Goal: Task Accomplishment & Management: Use online tool/utility

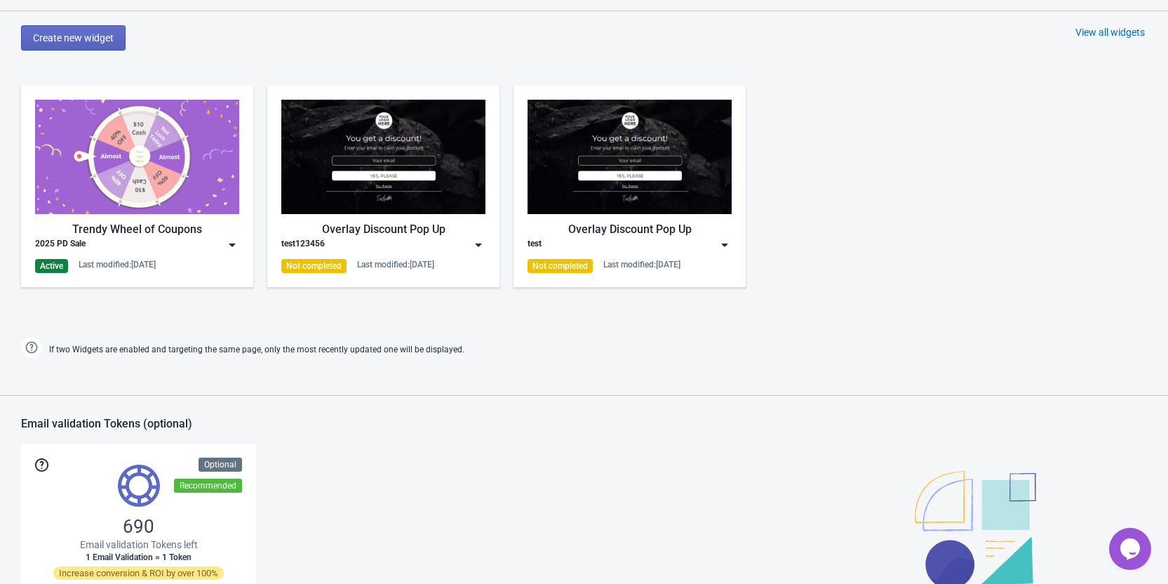
scroll to position [561, 0]
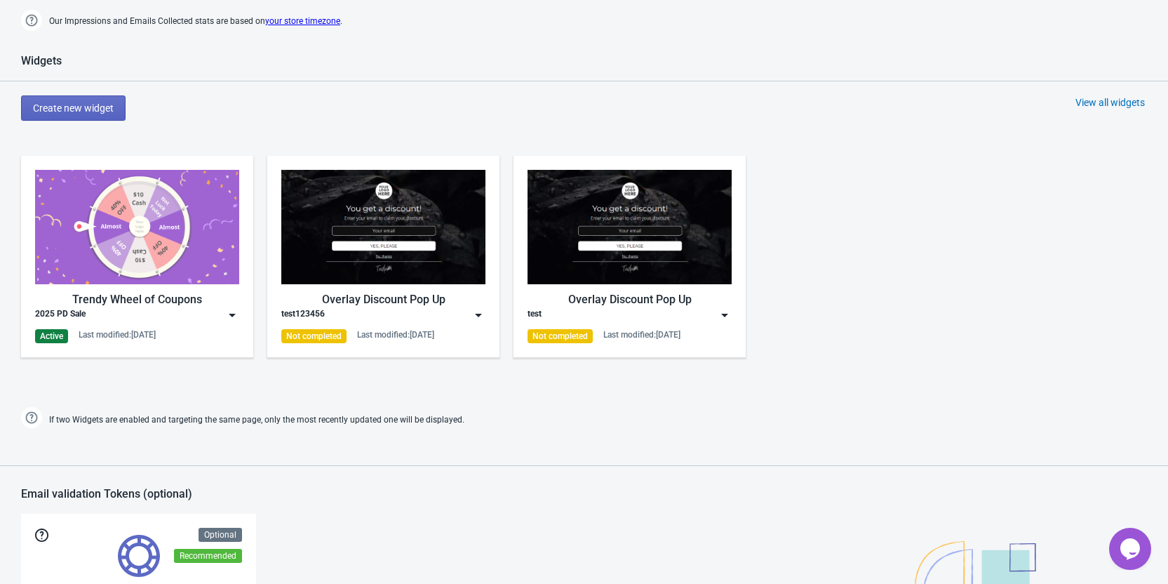
click at [230, 321] on img at bounding box center [232, 315] width 14 height 14
click at [228, 321] on img at bounding box center [232, 315] width 14 height 14
click at [241, 315] on div "Trendy Wheel of Coupons 2025 PD Sale Active Last modified: [DATE]" at bounding box center [137, 256] width 232 height 201
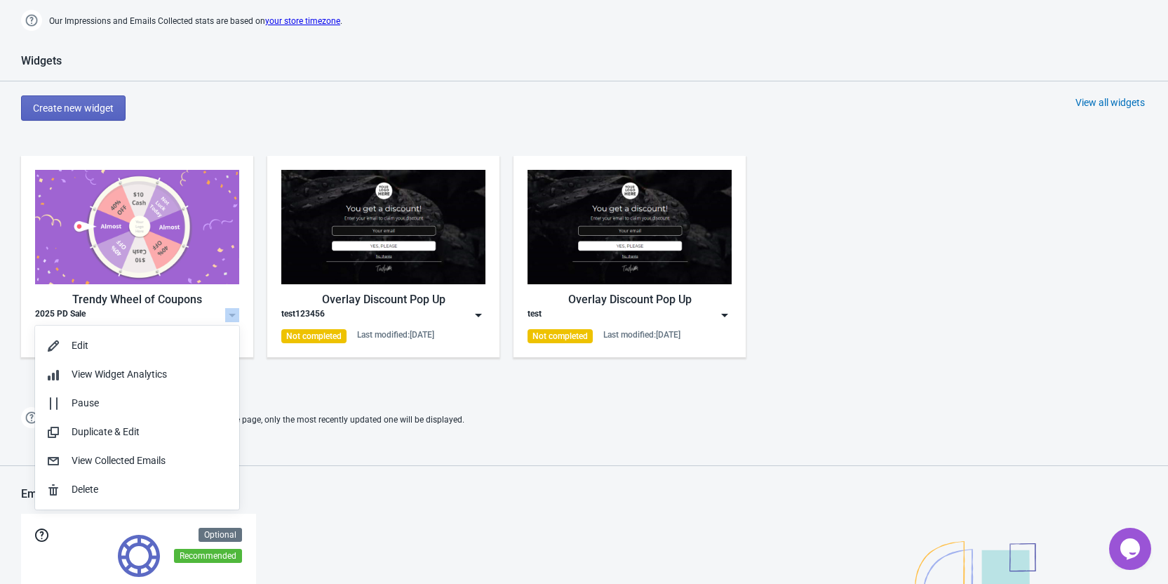
click at [241, 315] on div "Trendy Wheel of Coupons 2025 PD Sale Active Last modified: [DATE]" at bounding box center [137, 256] width 232 height 201
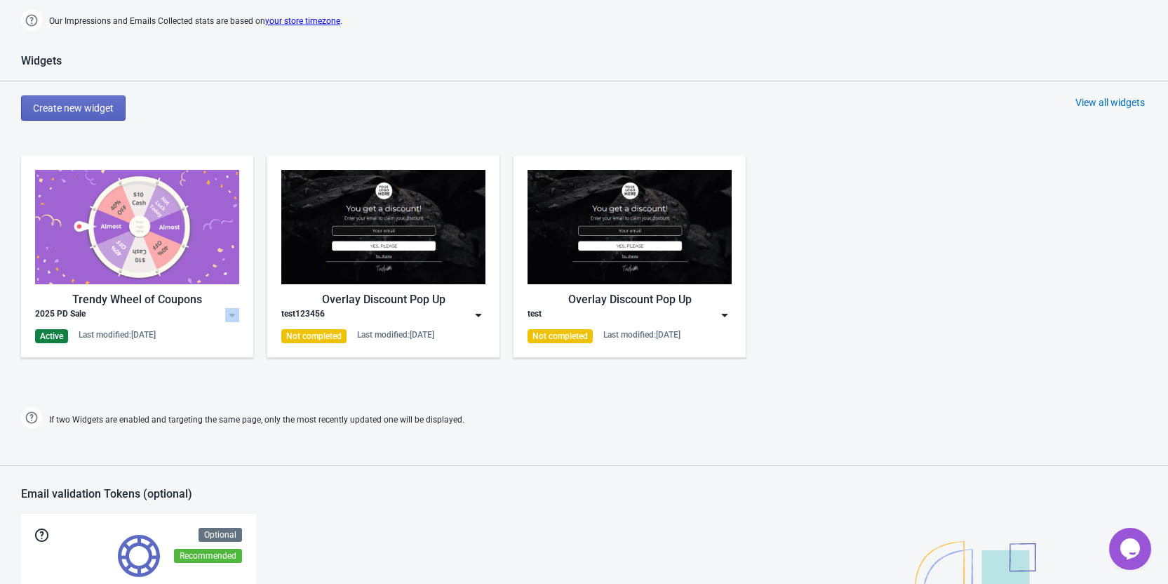
click at [231, 312] on img at bounding box center [232, 315] width 14 height 14
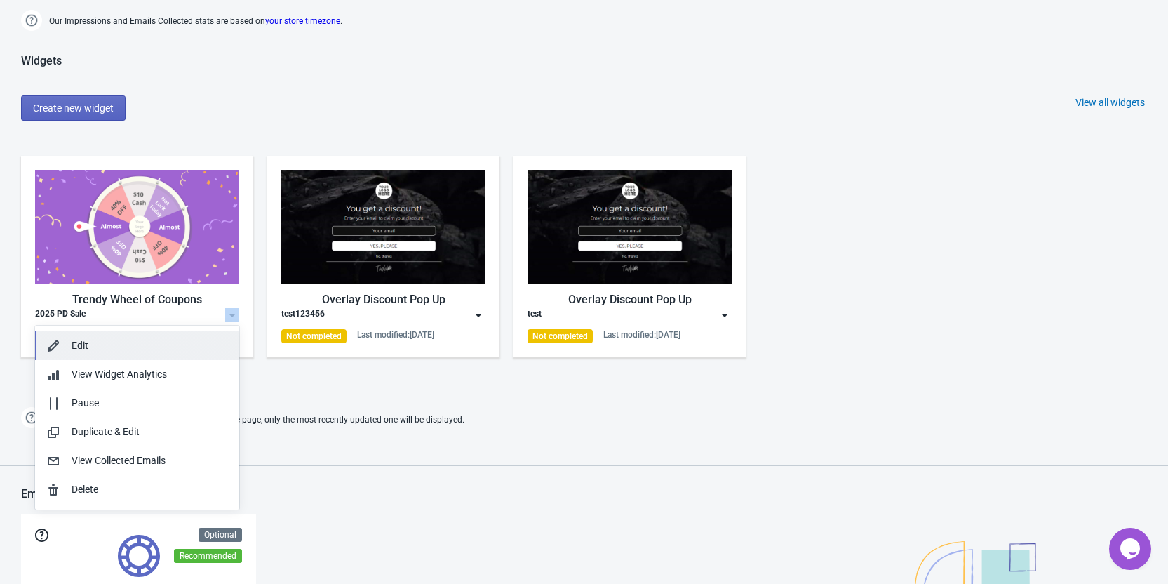
click at [187, 344] on div "Edit" at bounding box center [150, 345] width 156 height 15
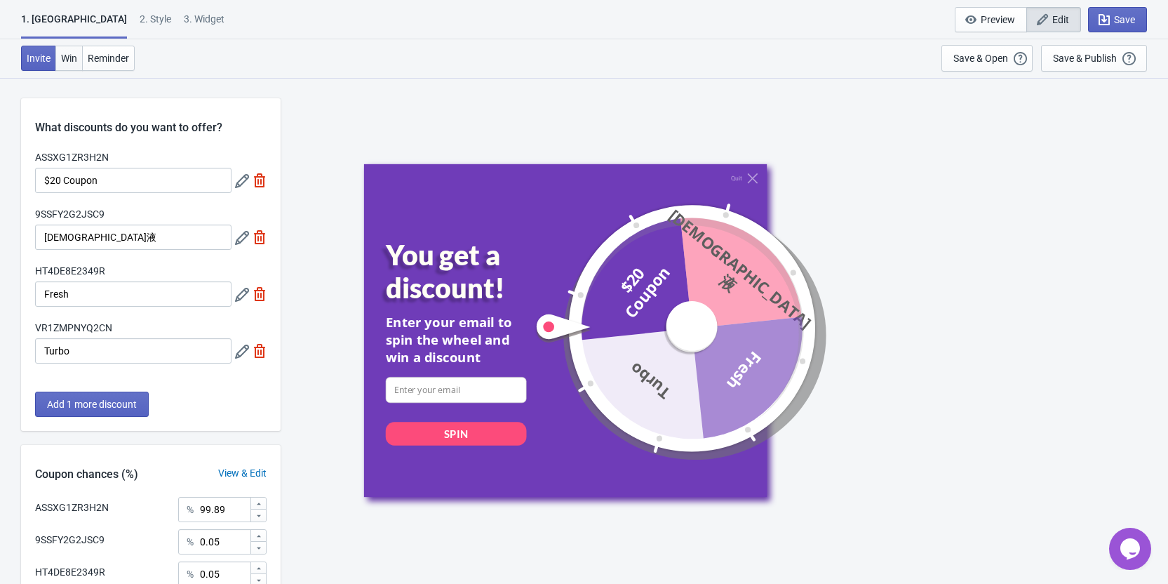
click at [74, 54] on span "Win" at bounding box center [69, 58] width 16 height 11
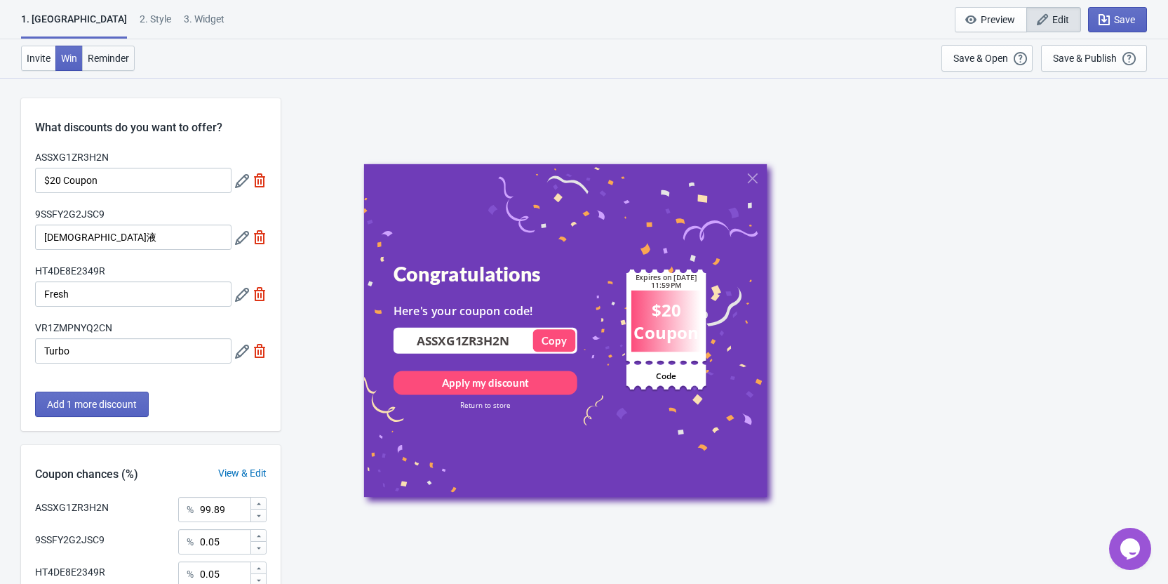
click at [112, 55] on span "Reminder" at bounding box center [108, 58] width 41 height 11
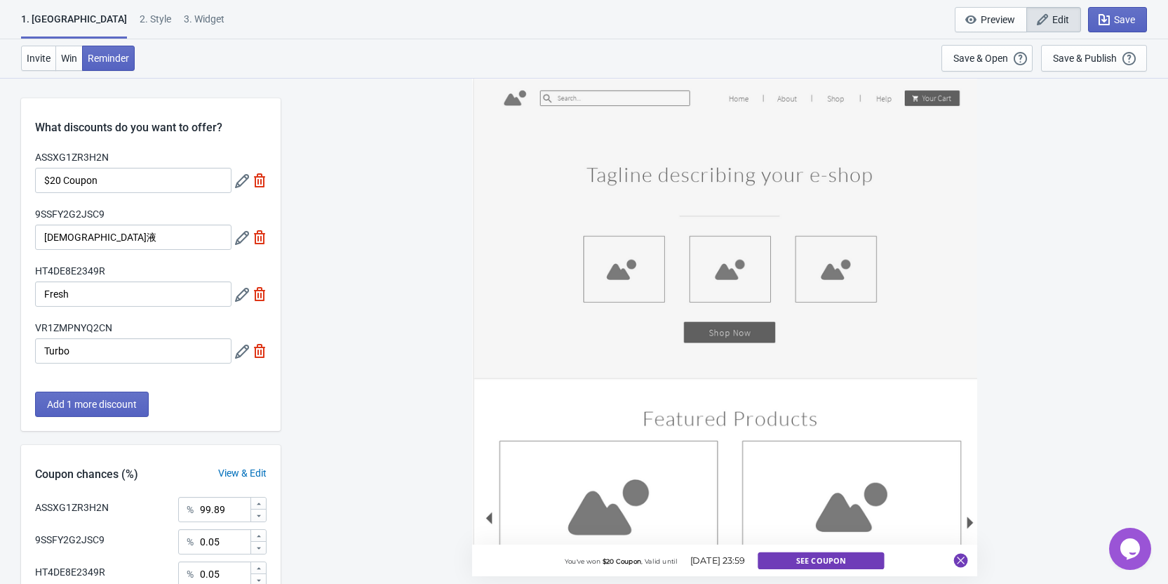
click at [140, 20] on div "2 . Style" at bounding box center [156, 24] width 32 height 25
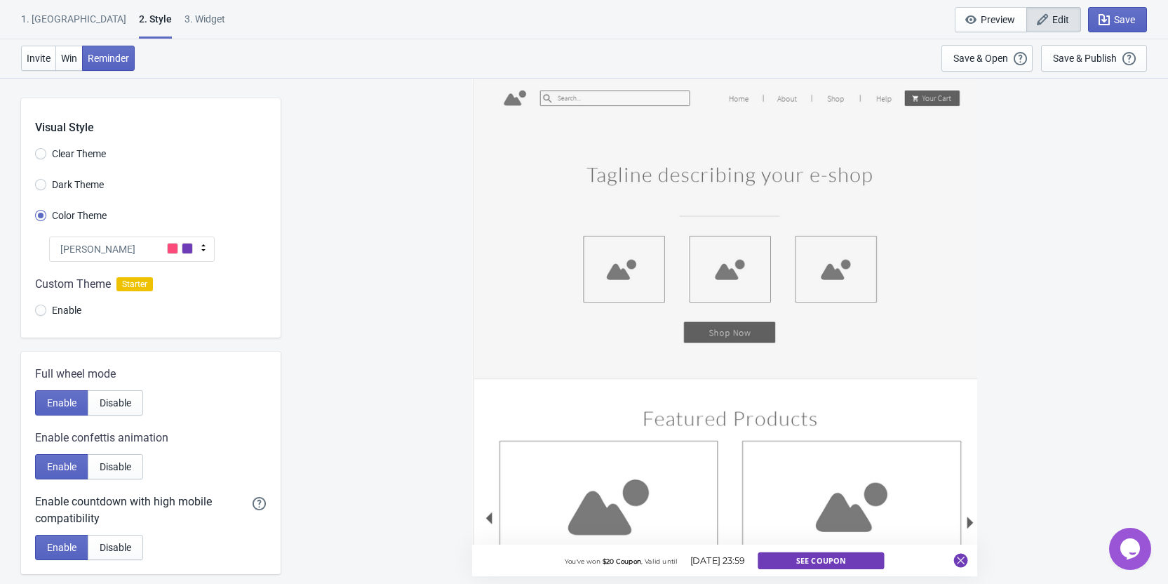
click at [184, 22] on div "3. Widget" at bounding box center [204, 24] width 41 height 25
select select "specificURL"
select select "once"
select select "1"
select select "left"
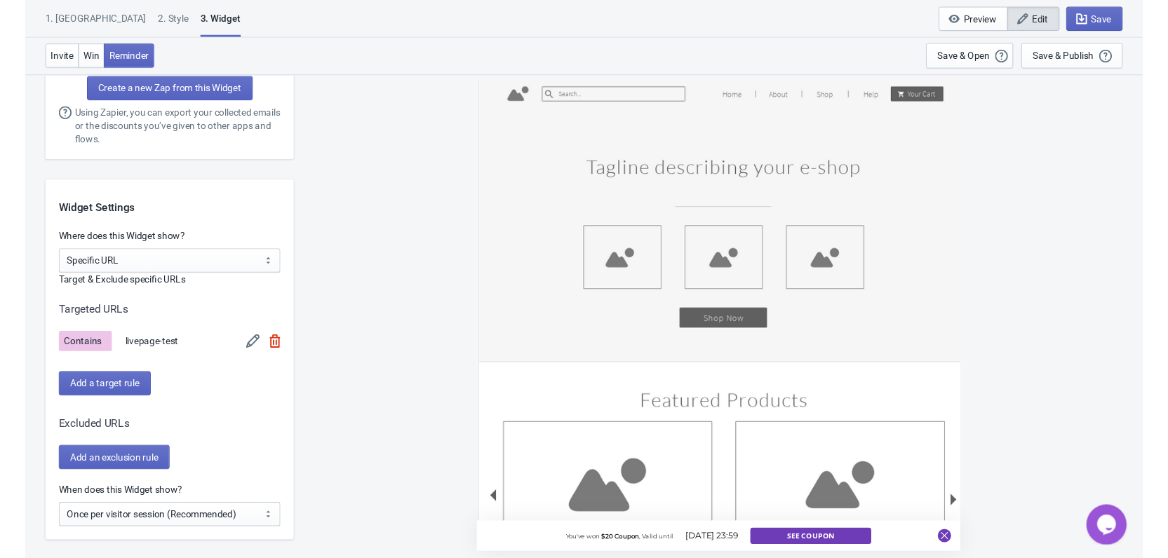
scroll to position [1052, 0]
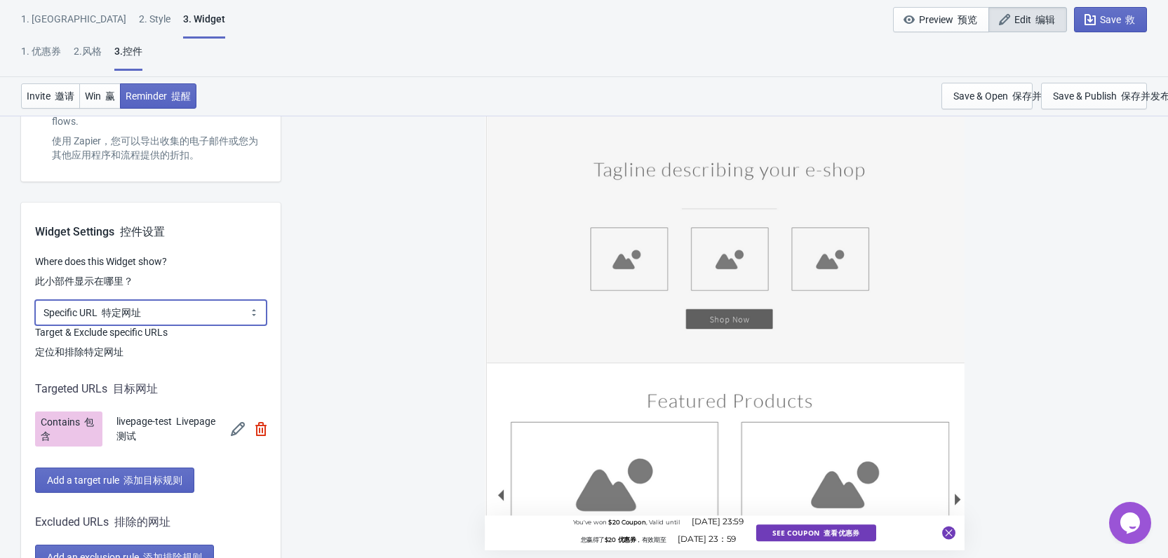
click at [176, 318] on select "All Pages All Product Pages All Blog Pages All Static Pages Specific Product(s)…" at bounding box center [150, 312] width 231 height 25
click at [230, 318] on select "All Pages All Product Pages All Blog Pages All Static Pages Specific Product(s)…" at bounding box center [150, 312] width 231 height 25
click at [297, 256] on div "You've won $20 Coupon , Valid until [DATE] 23:59 您赢得了 $20 优惠券 ，有效期至 [DATE] 23：5…" at bounding box center [724, 317] width 873 height 480
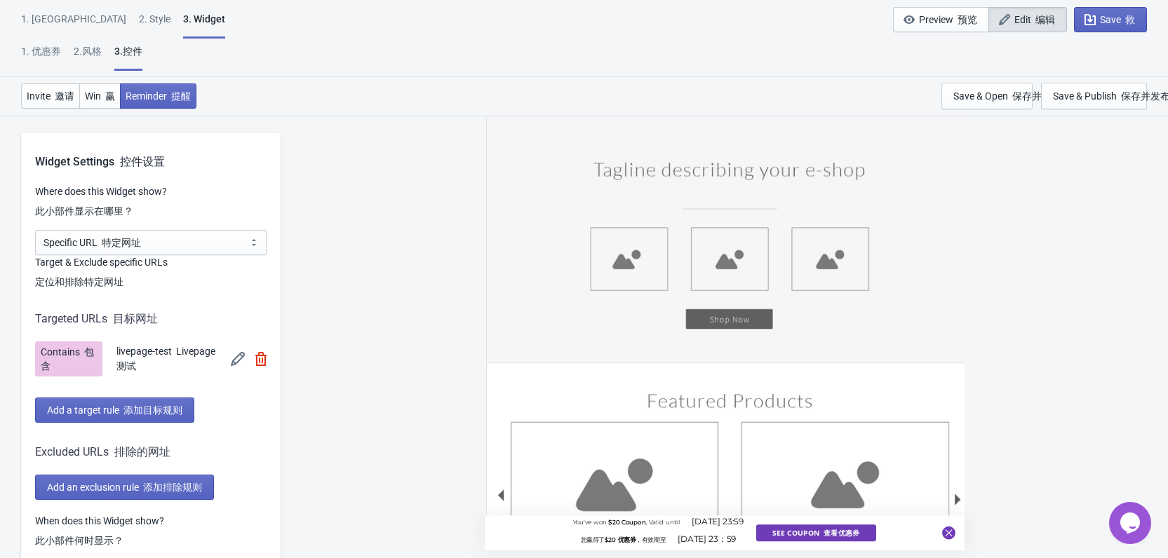
scroll to position [1192, 0]
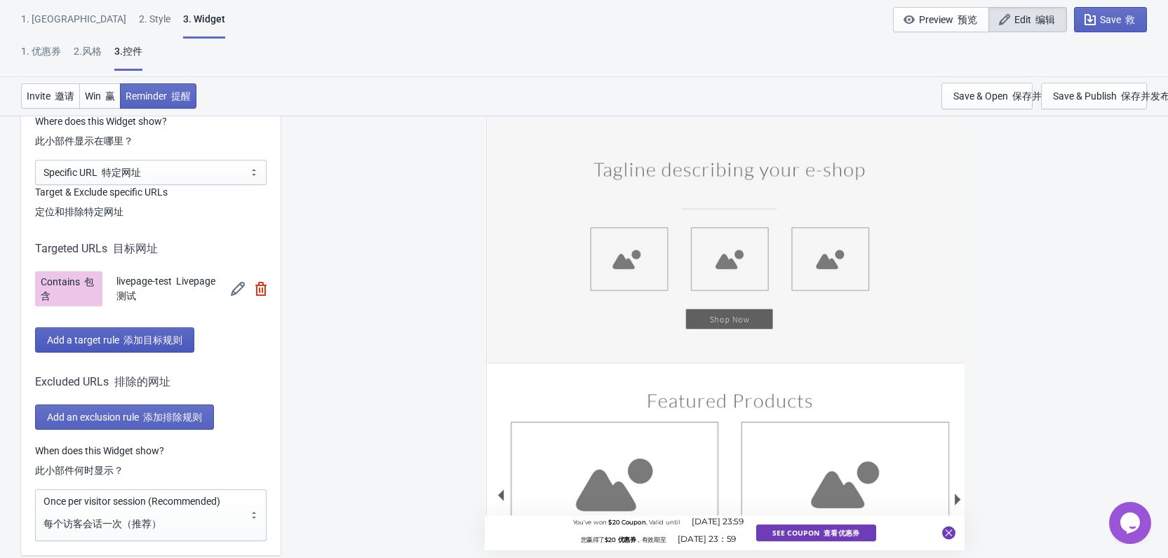
click at [166, 332] on button "Add a target rule 添加目标规则" at bounding box center [114, 340] width 159 height 25
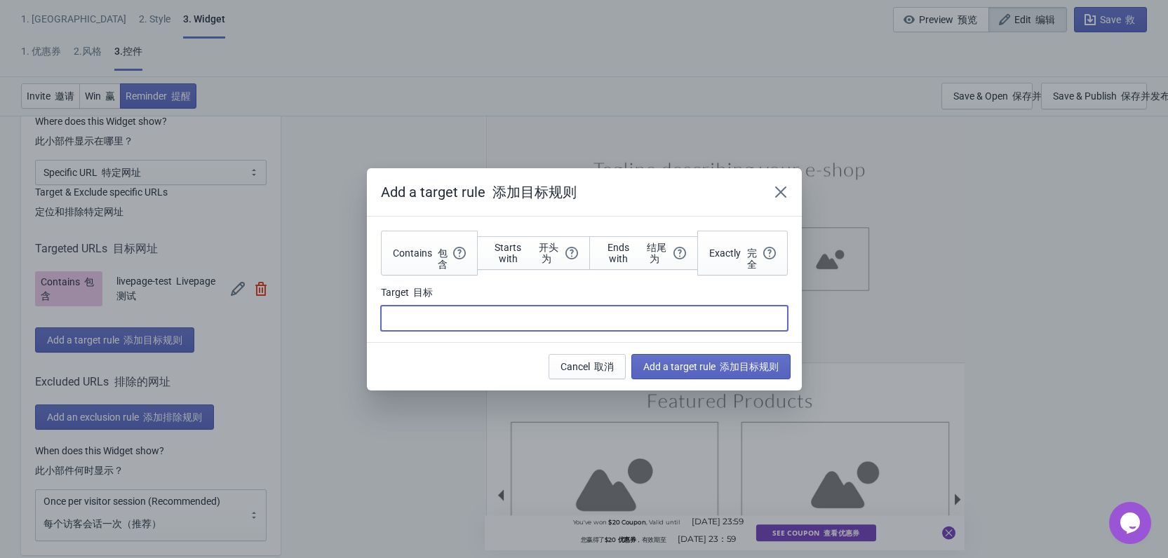
click at [444, 311] on input "Target 目标" at bounding box center [584, 318] width 407 height 25
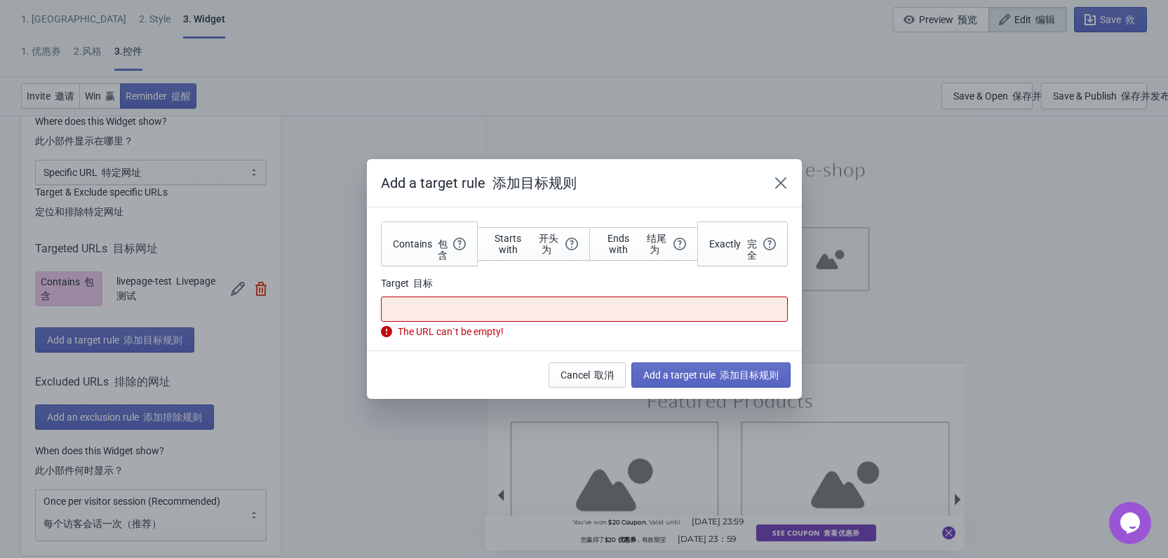
click at [538, 288] on div "Target 目标" at bounding box center [584, 285] width 407 height 18
click at [778, 183] on icon "Close" at bounding box center [781, 183] width 14 height 14
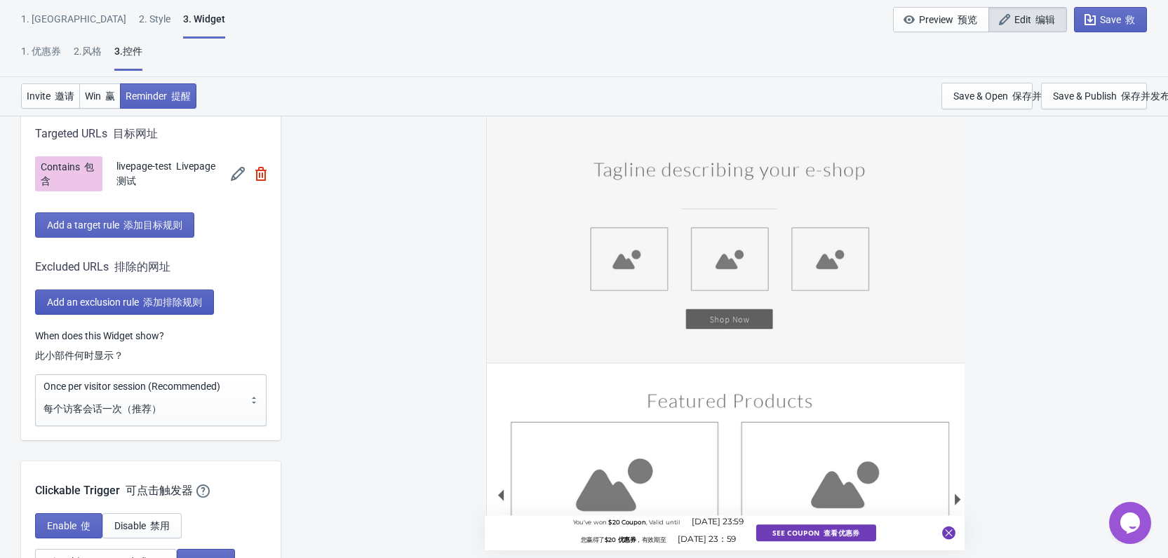
scroll to position [1333, 0]
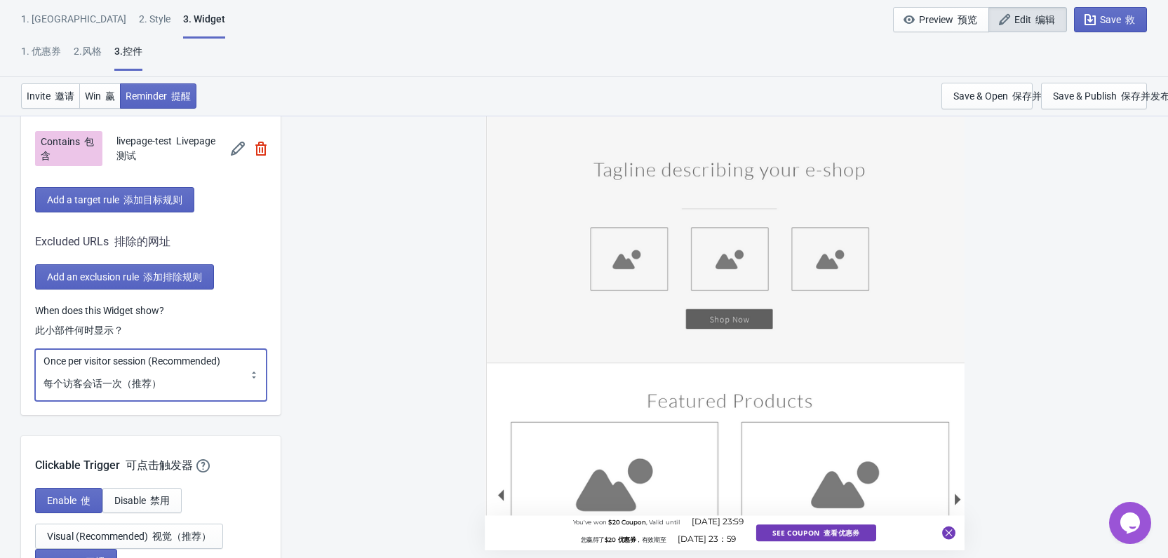
click at [159, 375] on select "Every new visit of page Once every period of time Once per visitor session (Rec…" at bounding box center [150, 375] width 231 height 52
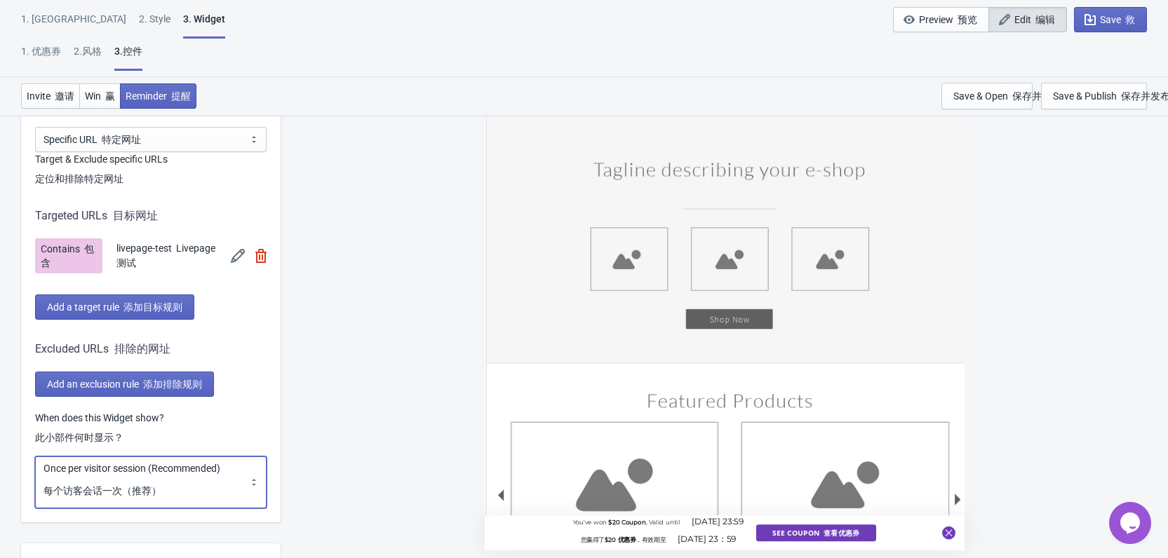
scroll to position [1262, 0]
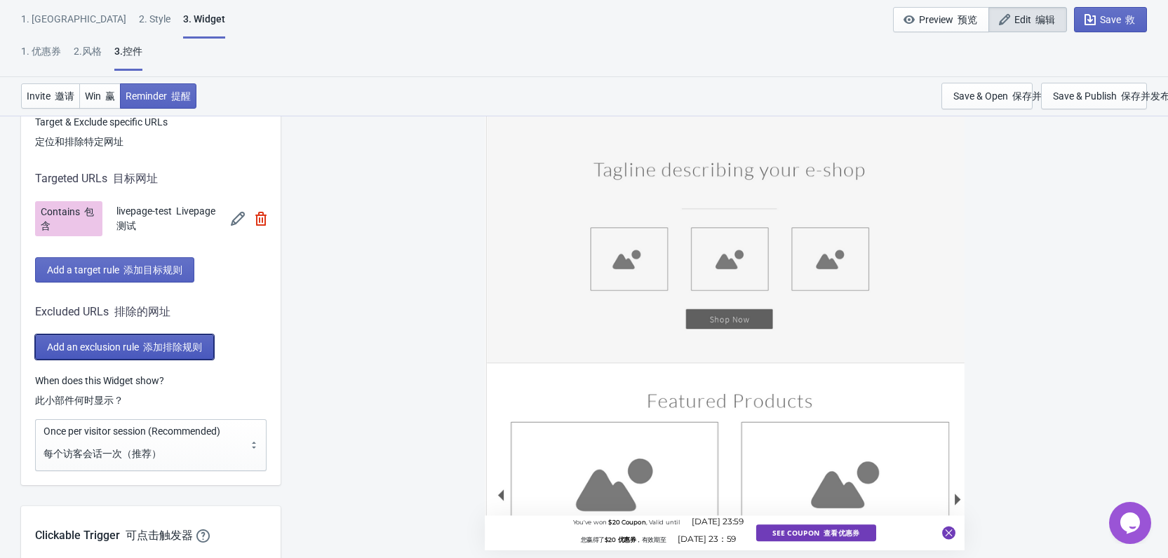
click at [191, 343] on font "添加排除规则" at bounding box center [172, 347] width 59 height 11
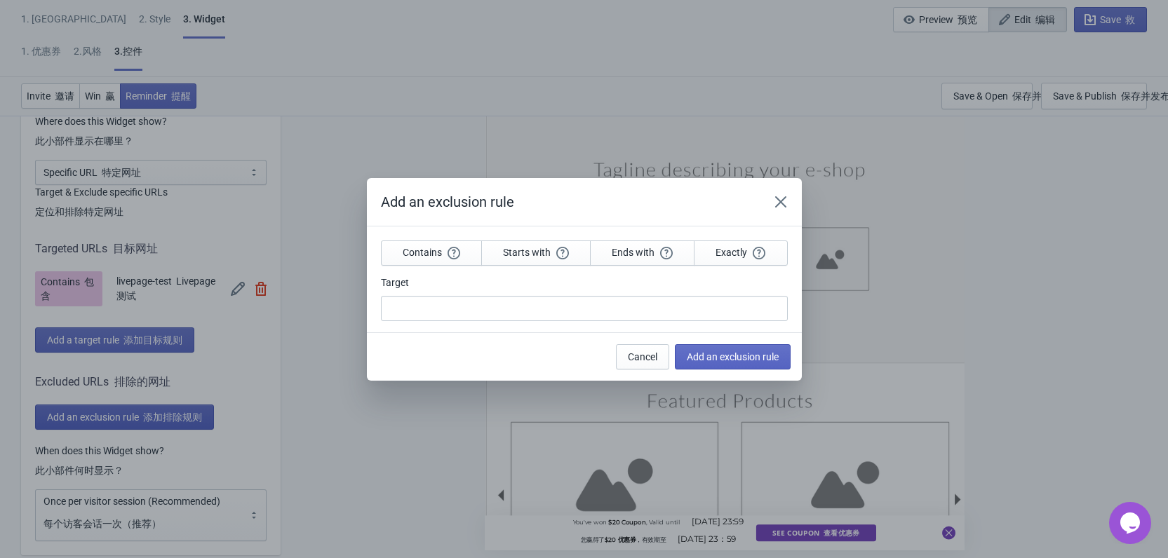
scroll to position [0, 0]
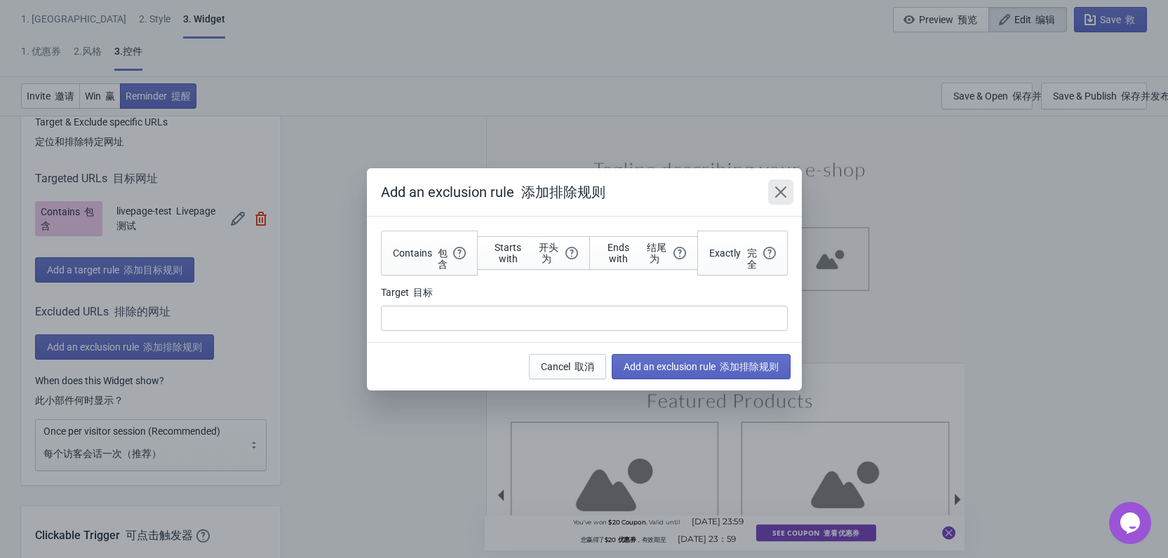
click at [781, 189] on icon "Close" at bounding box center [781, 192] width 14 height 14
click at [781, 189] on div "Add an exclusion rule 添加排除规则" at bounding box center [584, 192] width 435 height 48
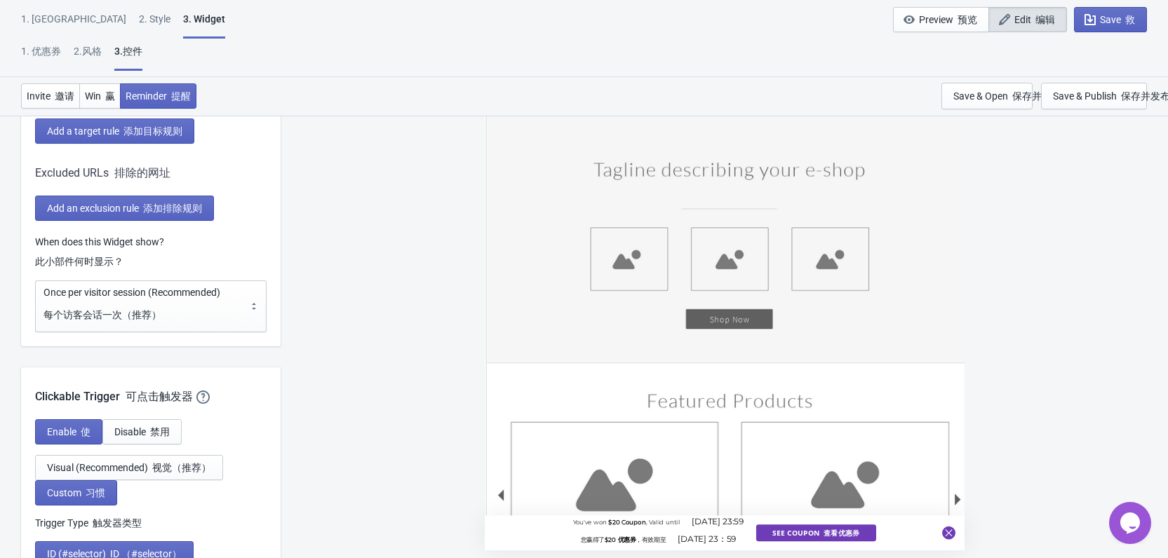
scroll to position [1403, 0]
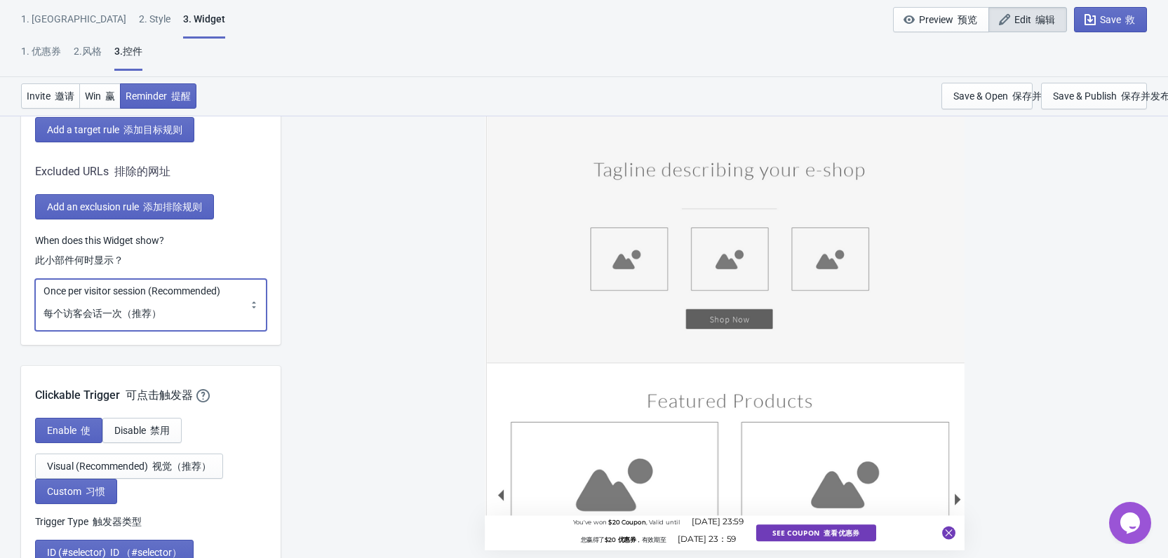
click at [220, 302] on select "Every new visit of page Once every period of time Once per visitor session (Rec…" at bounding box center [150, 305] width 231 height 52
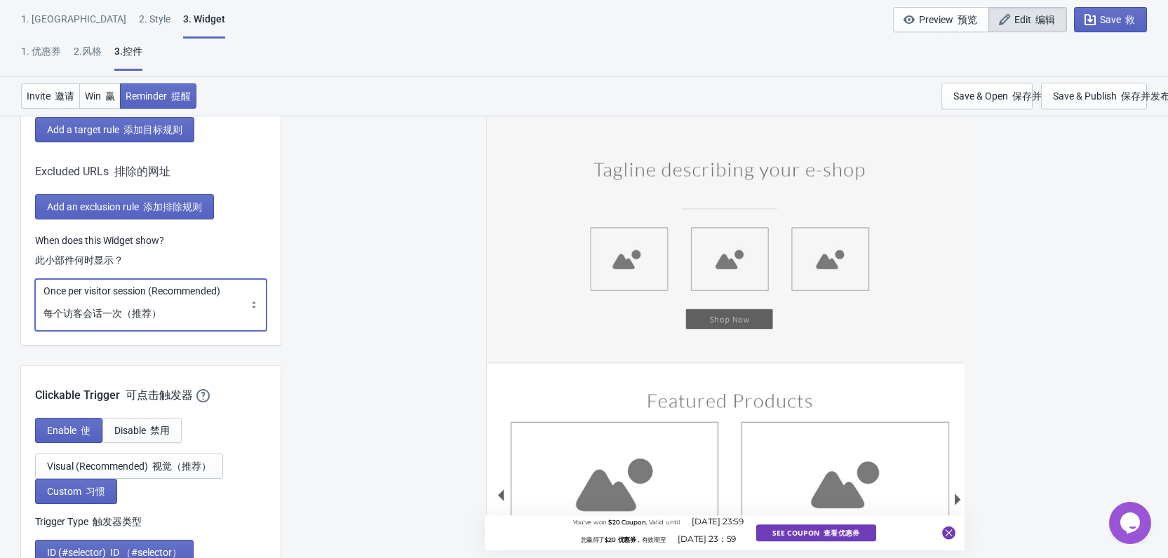
click at [220, 302] on select "Every new visit of page Once every period of time Once per visitor session (Rec…" at bounding box center [150, 305] width 231 height 52
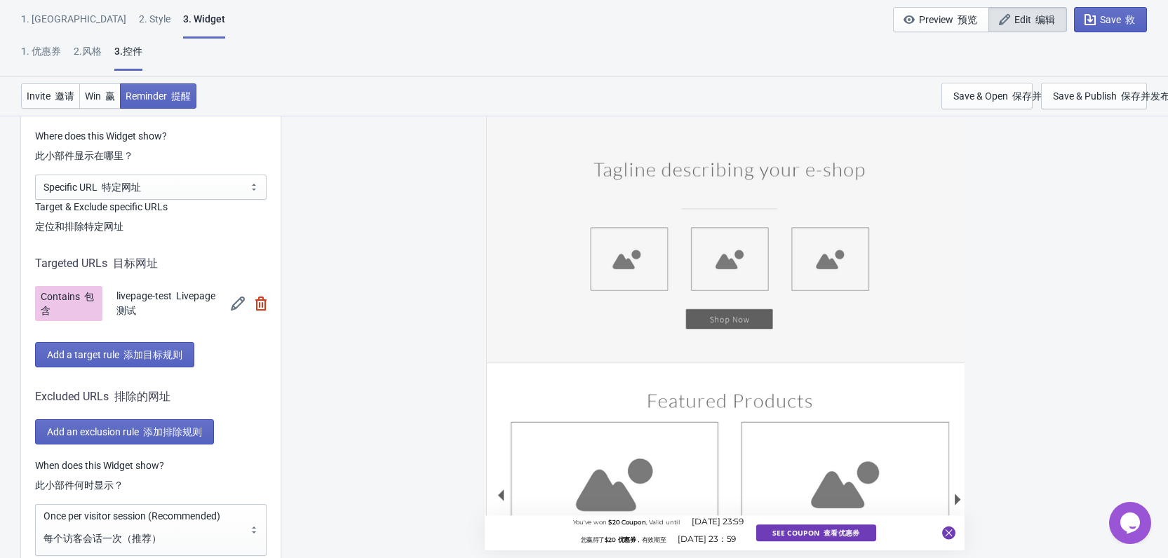
scroll to position [1473, 0]
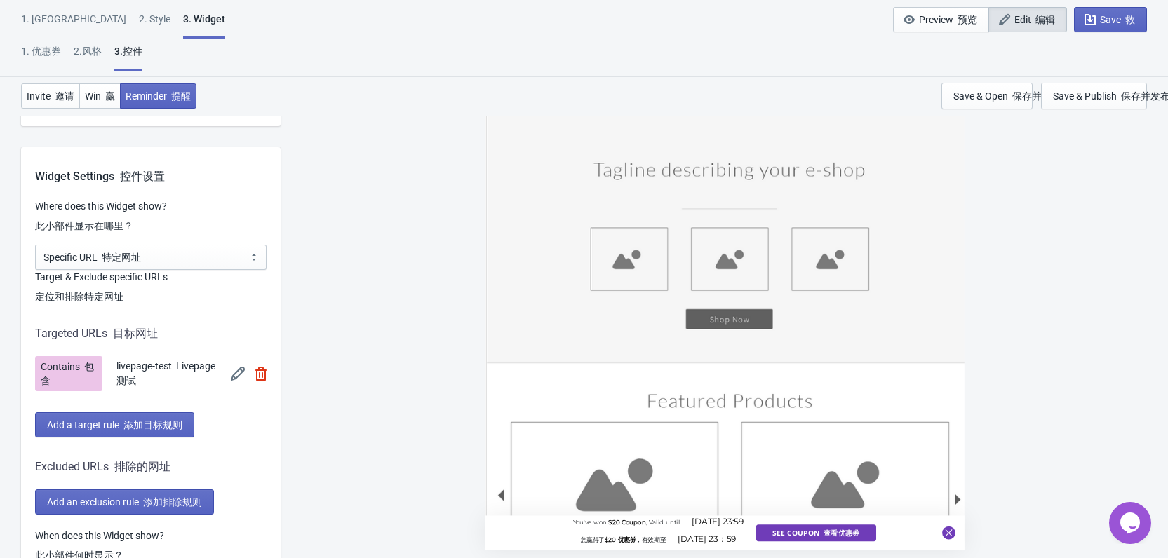
click at [369, 195] on div "You've won $20 Coupon , Valid until [DATE] 23:59 您赢得了 $20 优惠券 ，有效期至 [DATE] 23：5…" at bounding box center [724, 317] width 873 height 480
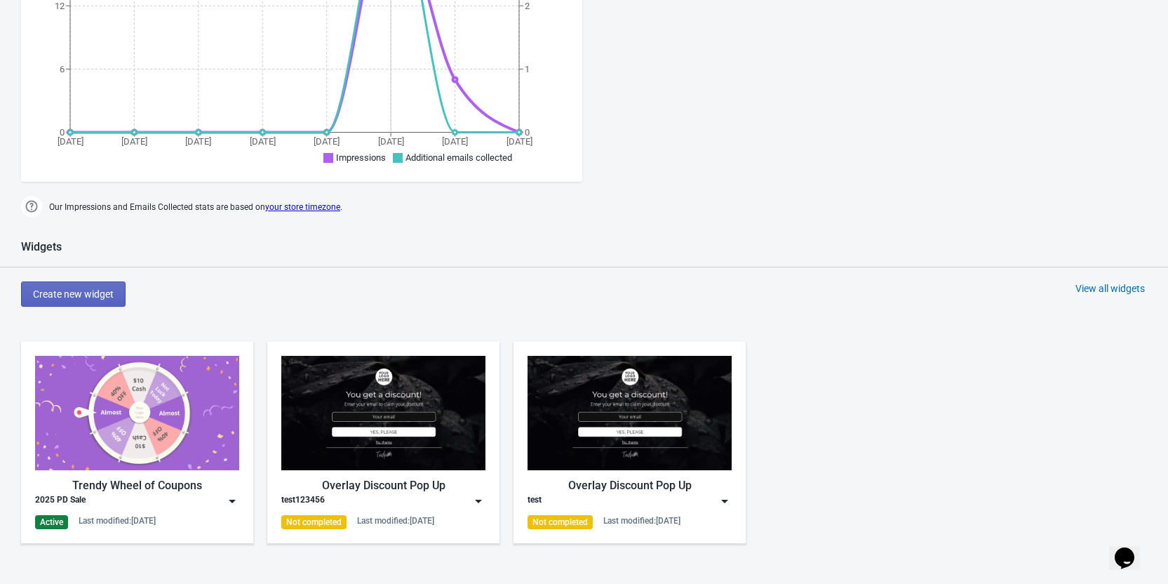
scroll to position [491, 0]
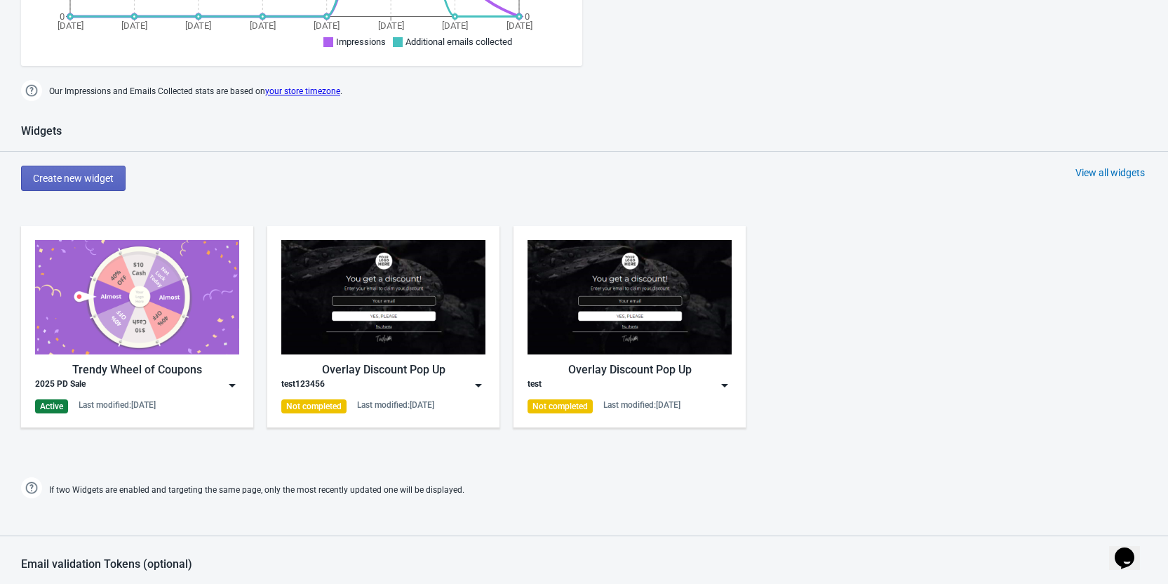
click at [229, 388] on img at bounding box center [232, 385] width 14 height 14
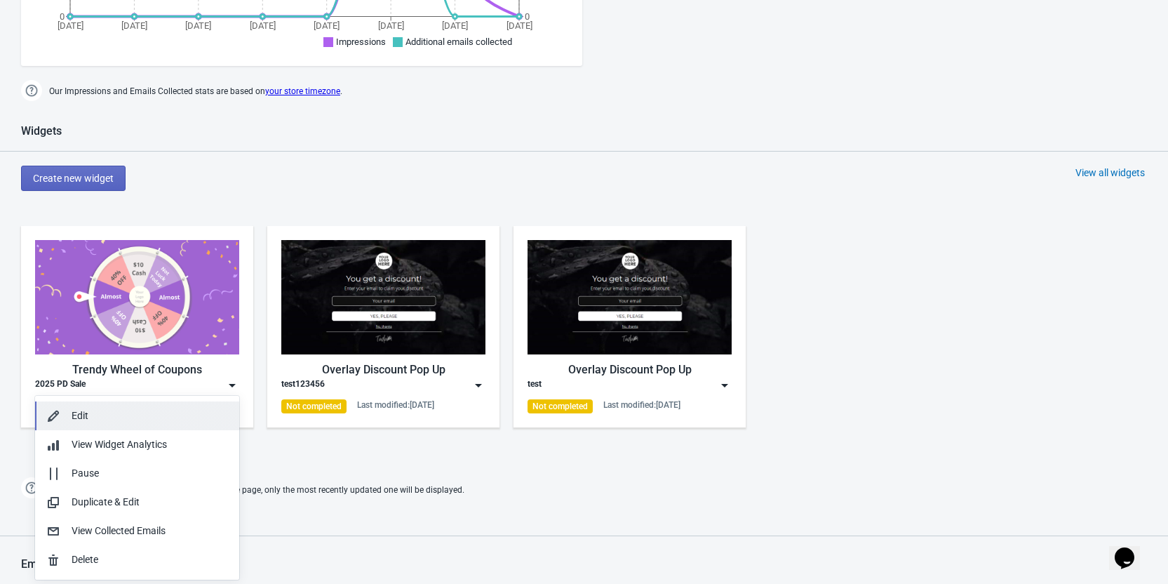
click at [173, 418] on div "Edit" at bounding box center [150, 415] width 156 height 15
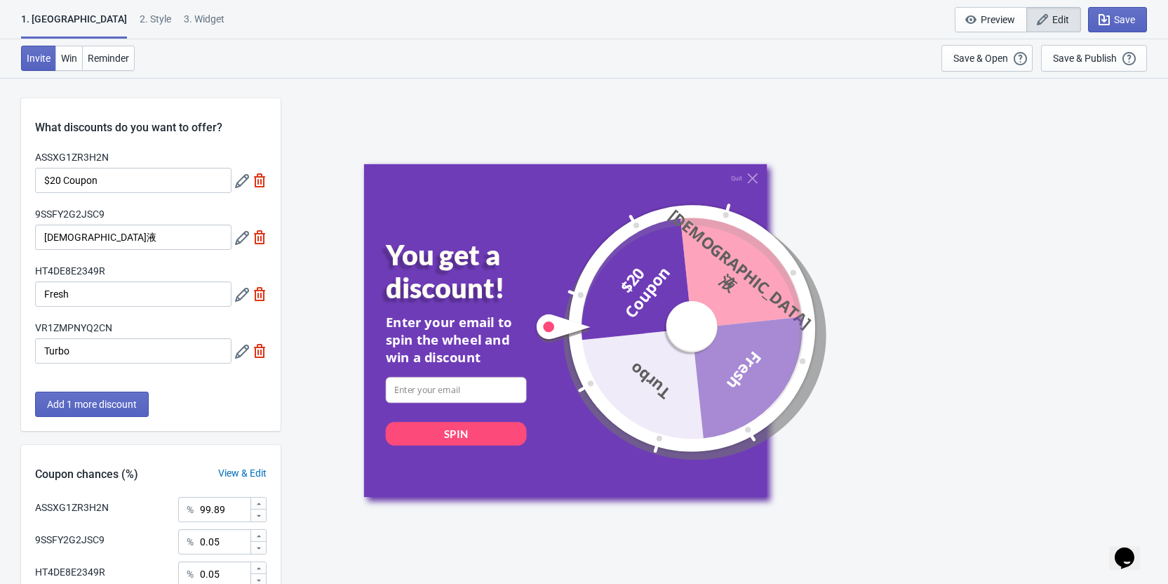
click at [184, 18] on div "3. Widget" at bounding box center [204, 24] width 41 height 25
select select "specificURL"
select select "once_per_user"
select select "1"
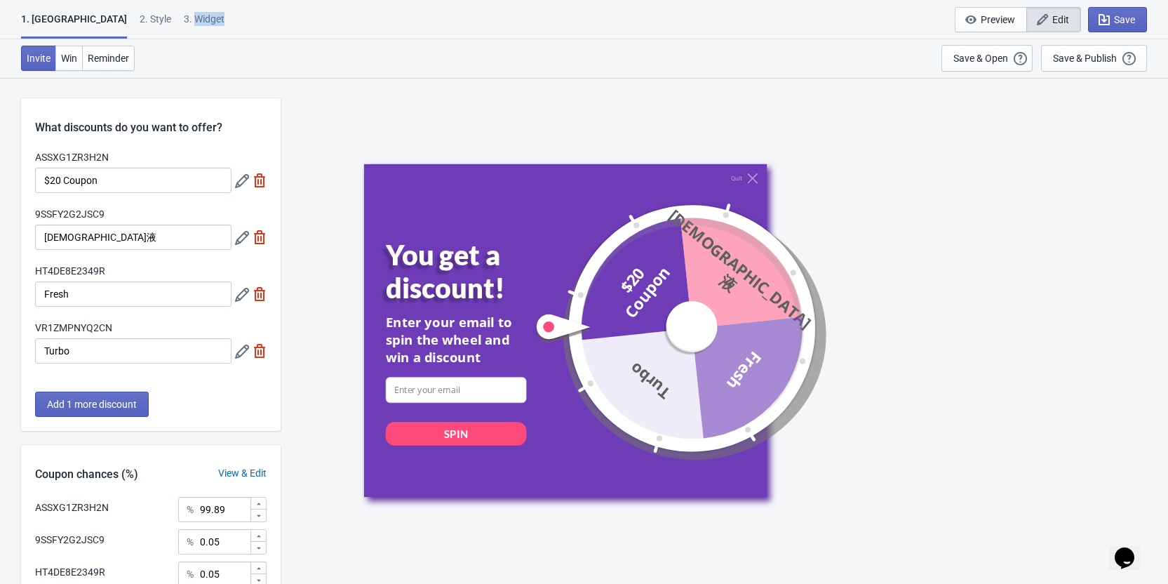
select select "left"
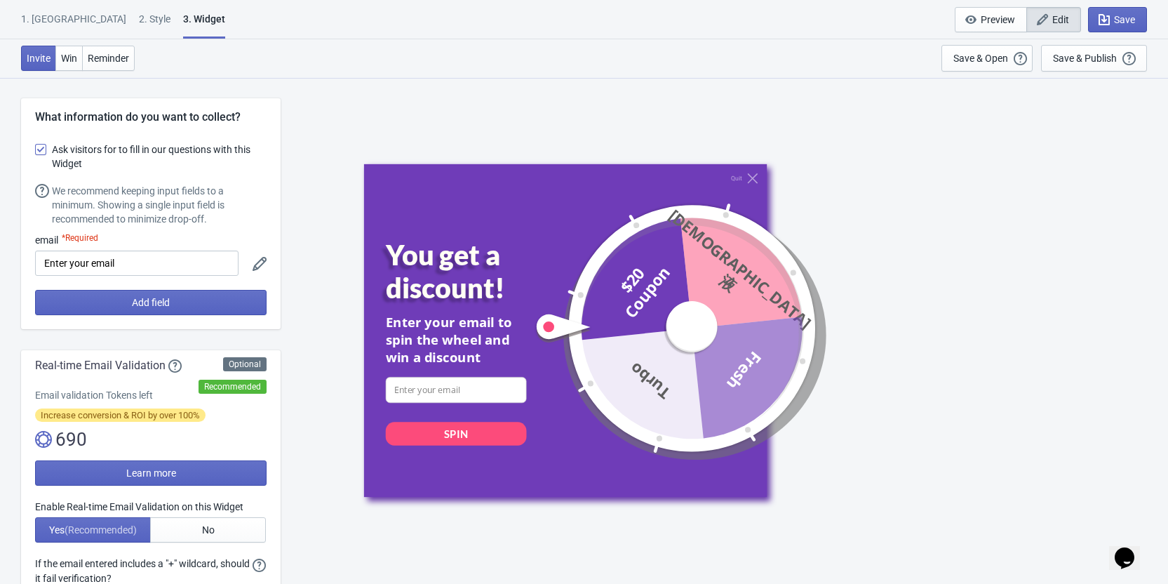
click at [386, 57] on div "Invite Win Reminder Save & Open Open a Widget Preview of your site so that you …" at bounding box center [584, 58] width 1168 height 39
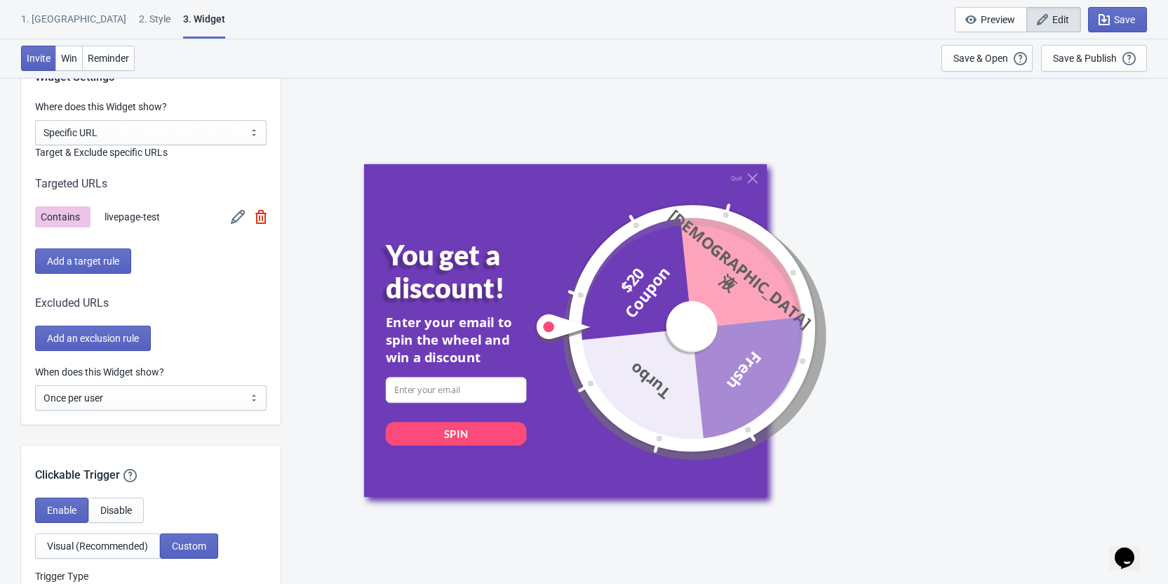
scroll to position [1192, 0]
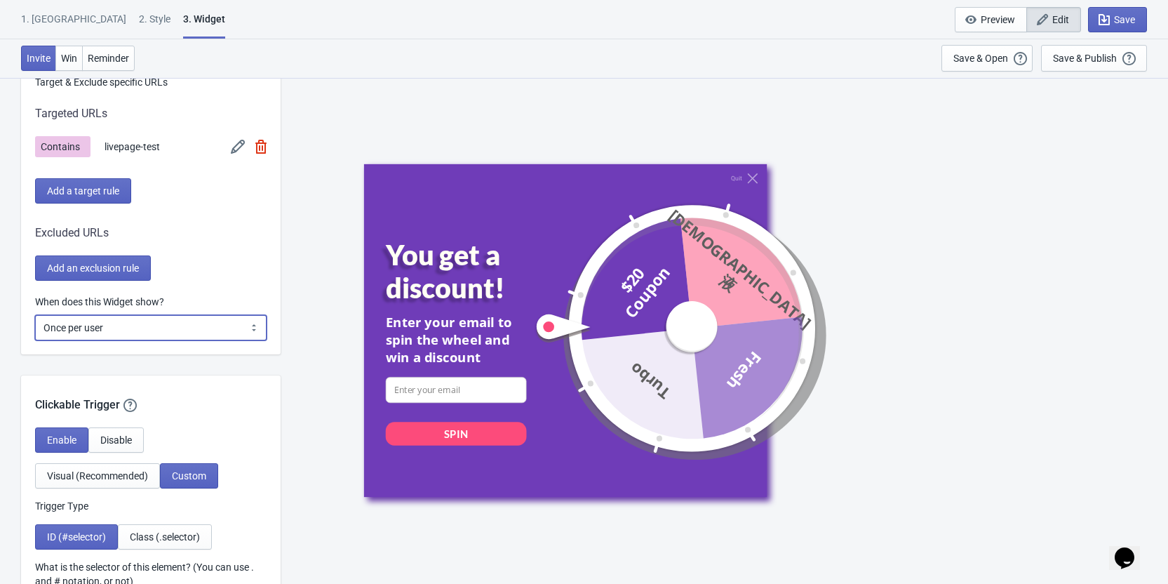
click at [161, 333] on select "Every new visit of page Once every period of time Once per visitor session (Rec…" at bounding box center [150, 327] width 231 height 25
select select "once"
click at [35, 315] on select "Every new visit of page Once every period of time Once per visitor session (Rec…" at bounding box center [150, 327] width 231 height 25
drag, startPoint x: 161, startPoint y: 339, endPoint x: 171, endPoint y: 379, distance: 41.3
click at [171, 379] on div "Clickable Trigger Our handy clickable trigger allow your visitors to re-trigger…" at bounding box center [150, 394] width 259 height 38
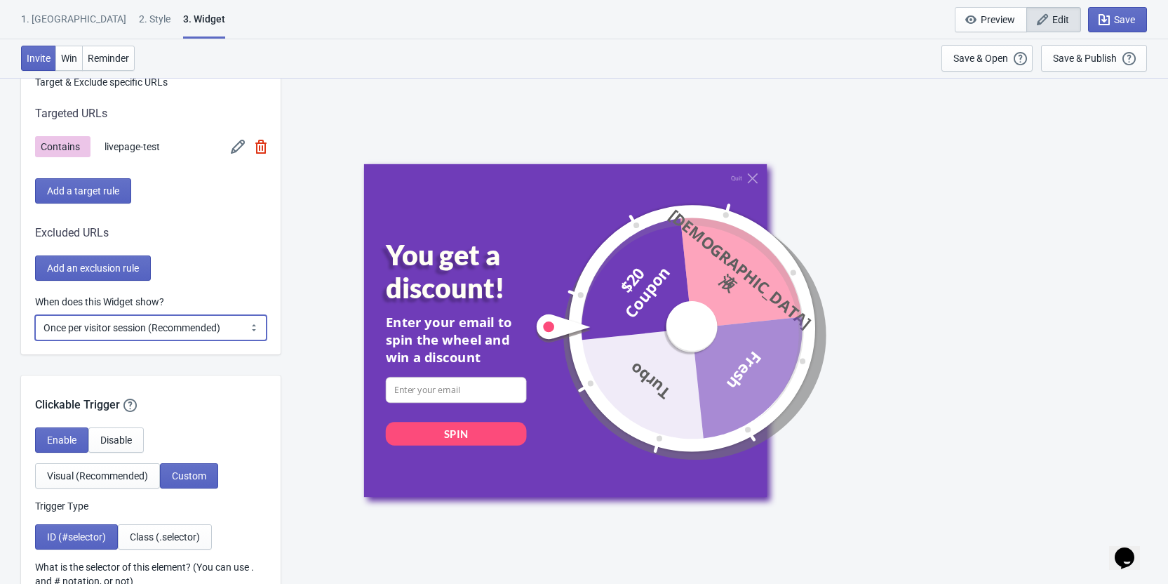
click at [196, 323] on select "Every new visit of page Once every period of time Once per visitor session (Rec…" at bounding box center [150, 327] width 231 height 25
click at [315, 288] on div "Quit You get a discount! Enter your email to spin the wheel and win a discount …" at bounding box center [724, 330] width 873 height 506
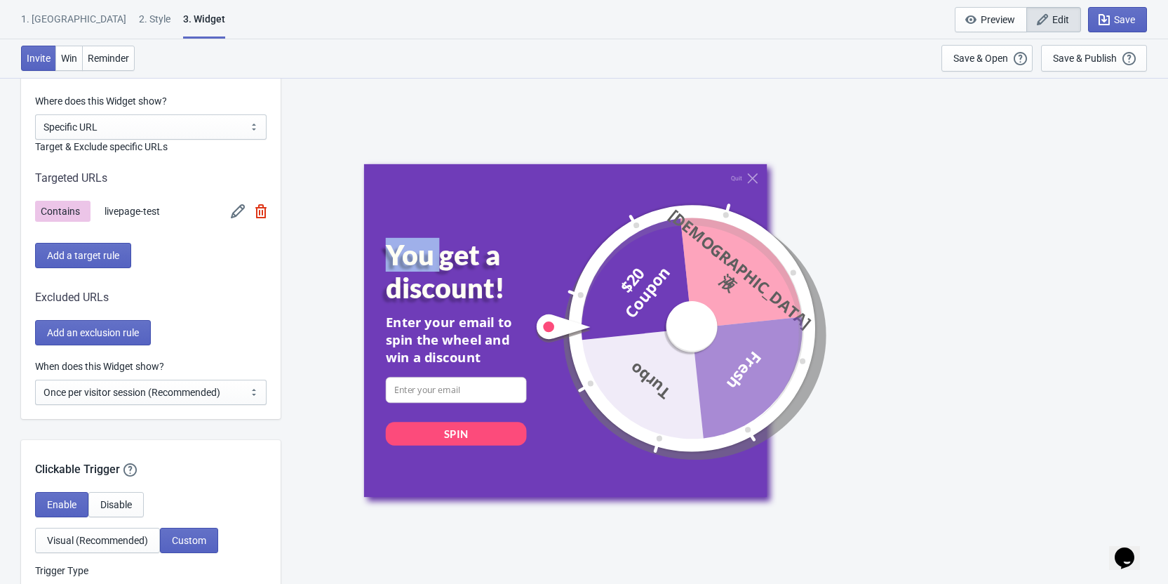
scroll to position [1122, 0]
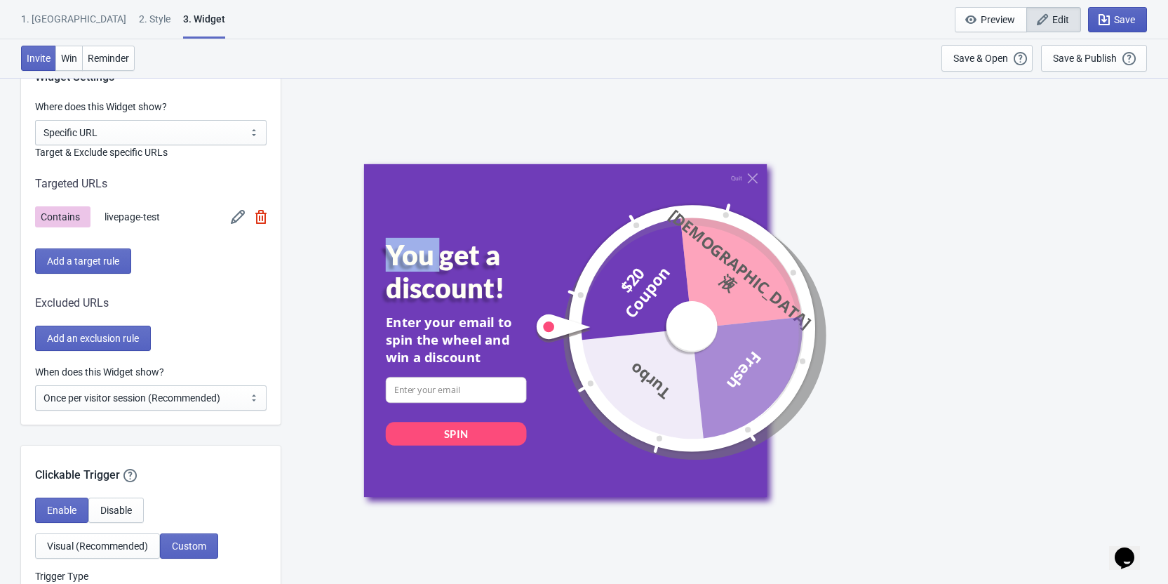
click at [1123, 21] on span "Save" at bounding box center [1124, 19] width 21 height 11
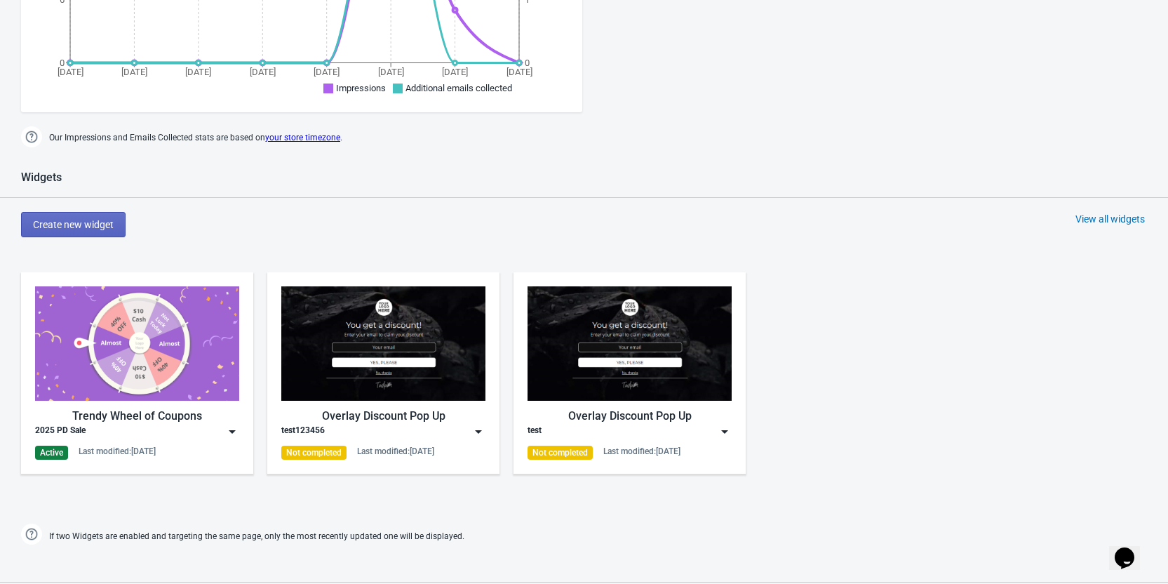
scroll to position [561, 0]
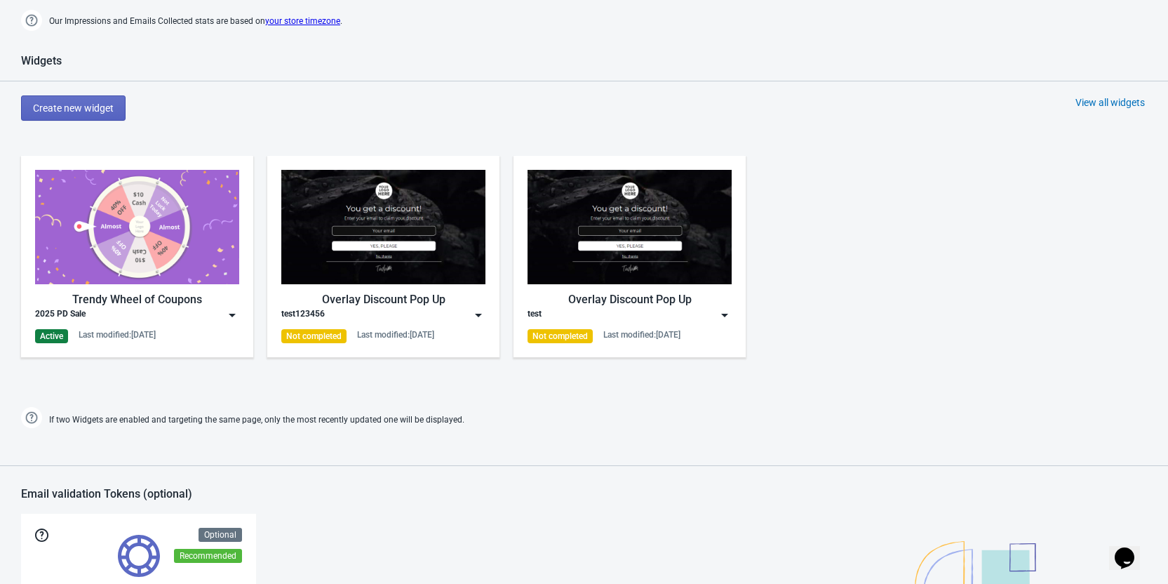
click at [227, 322] on div "Trendy Wheel of Coupons 2025 PD Sale Active Last modified: [DATE]" at bounding box center [137, 256] width 204 height 173
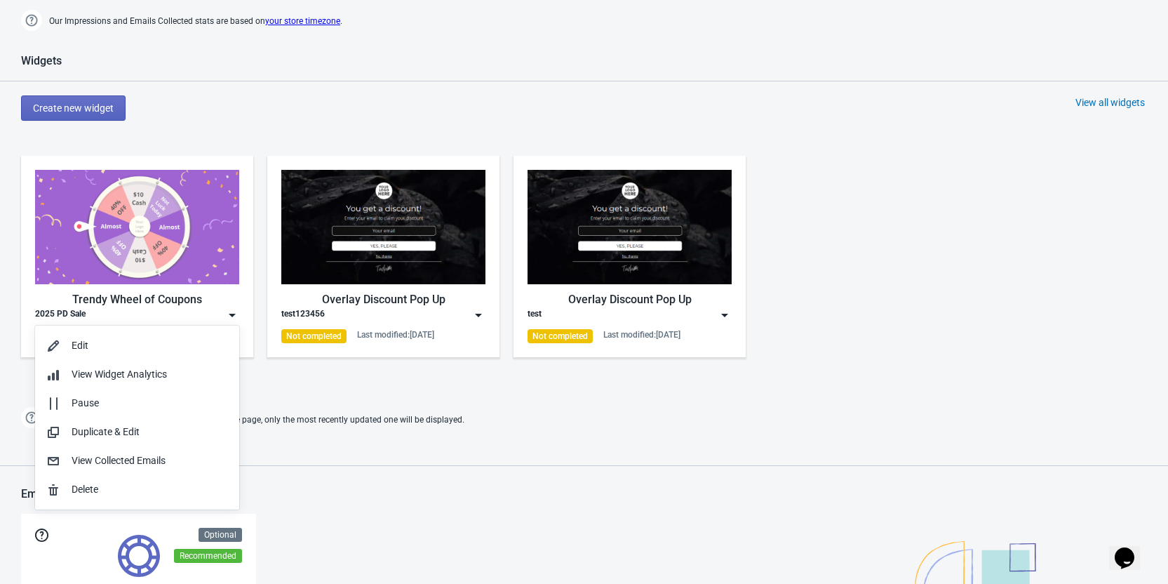
click at [227, 322] on div "Edit View Widget Analytics Pause Duplicate & Edit View Collected Emails Delete" at bounding box center [137, 415] width 204 height 187
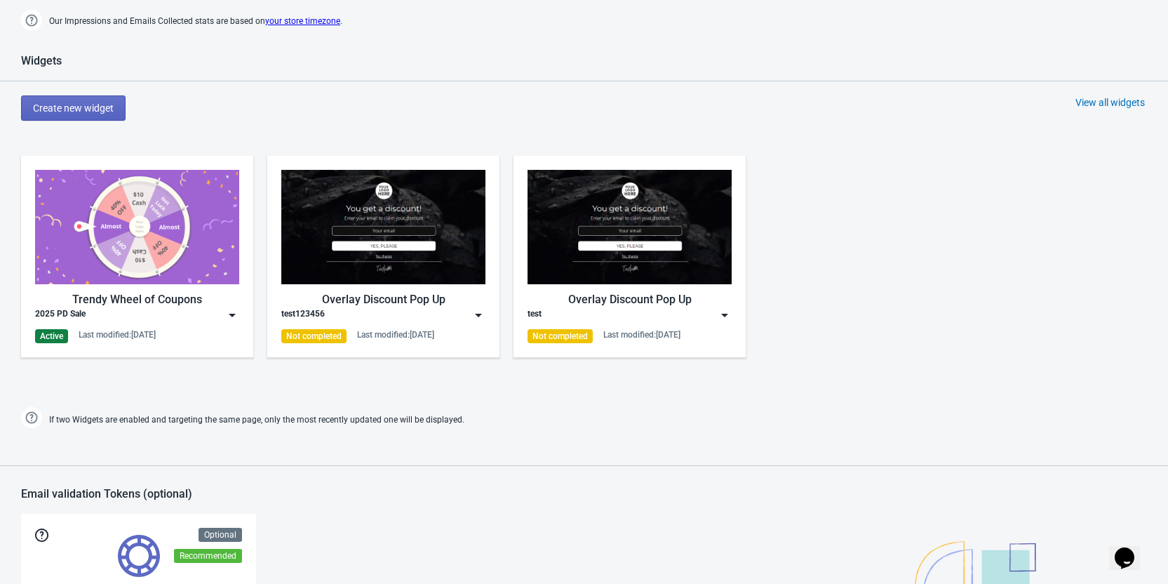
click at [232, 309] on img at bounding box center [232, 315] width 14 height 14
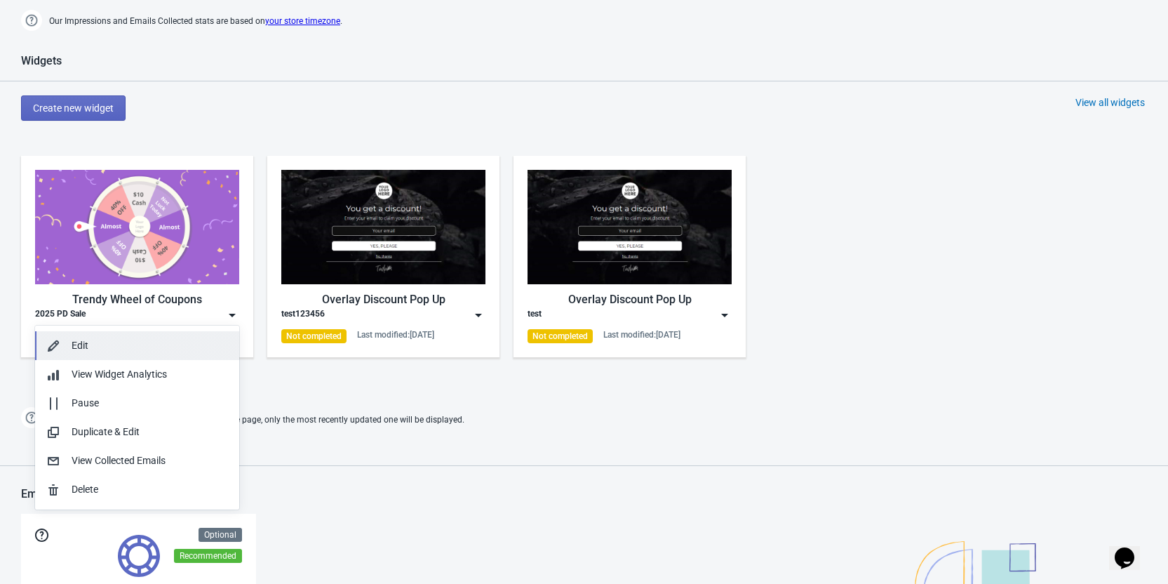
click at [171, 342] on div "Edit" at bounding box center [150, 345] width 156 height 15
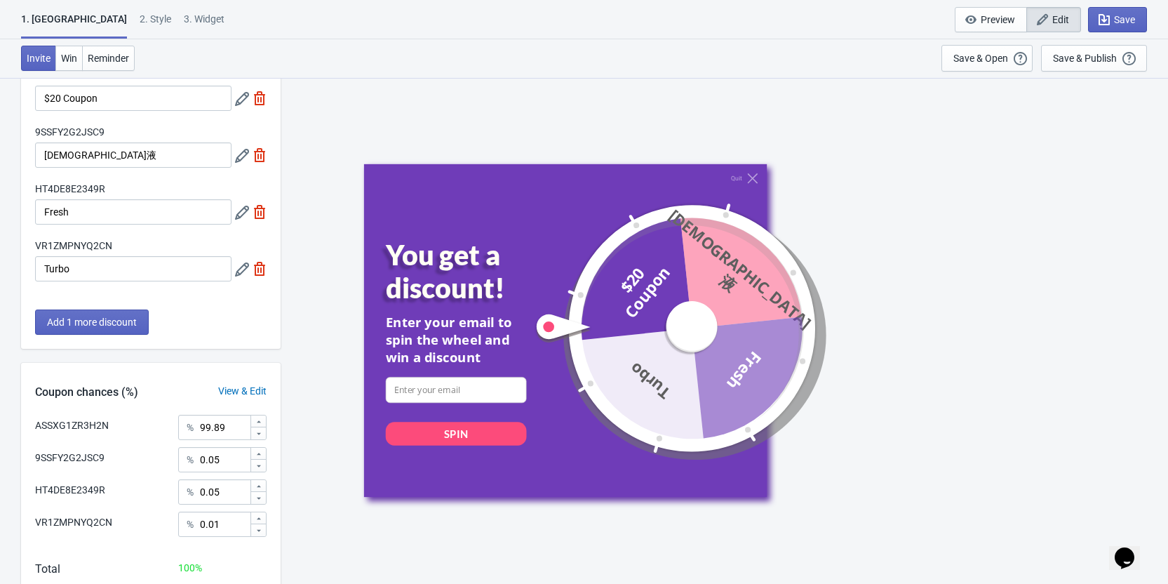
scroll to position [164, 0]
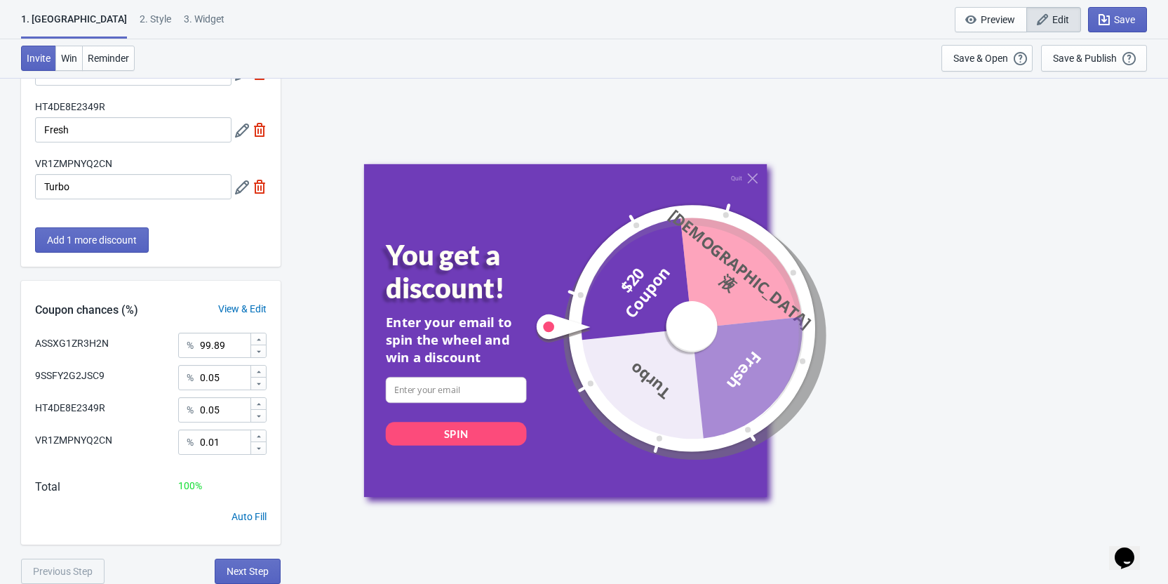
click at [184, 20] on div "3. Widget" at bounding box center [204, 24] width 41 height 25
select select "specificURL"
select select "once"
select select "1"
select select "left"
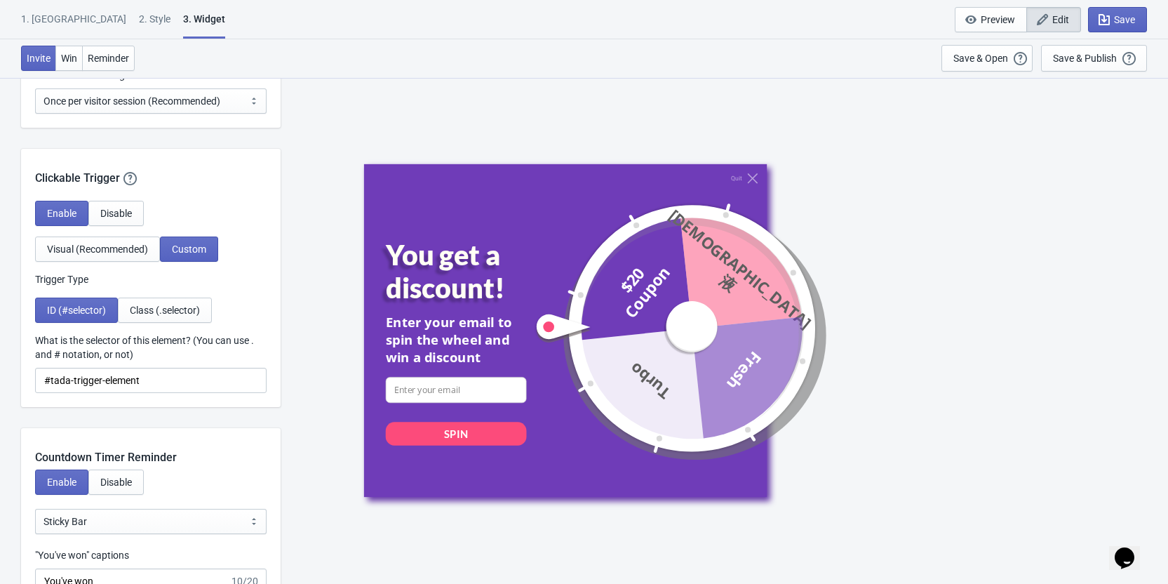
scroll to position [1403, 0]
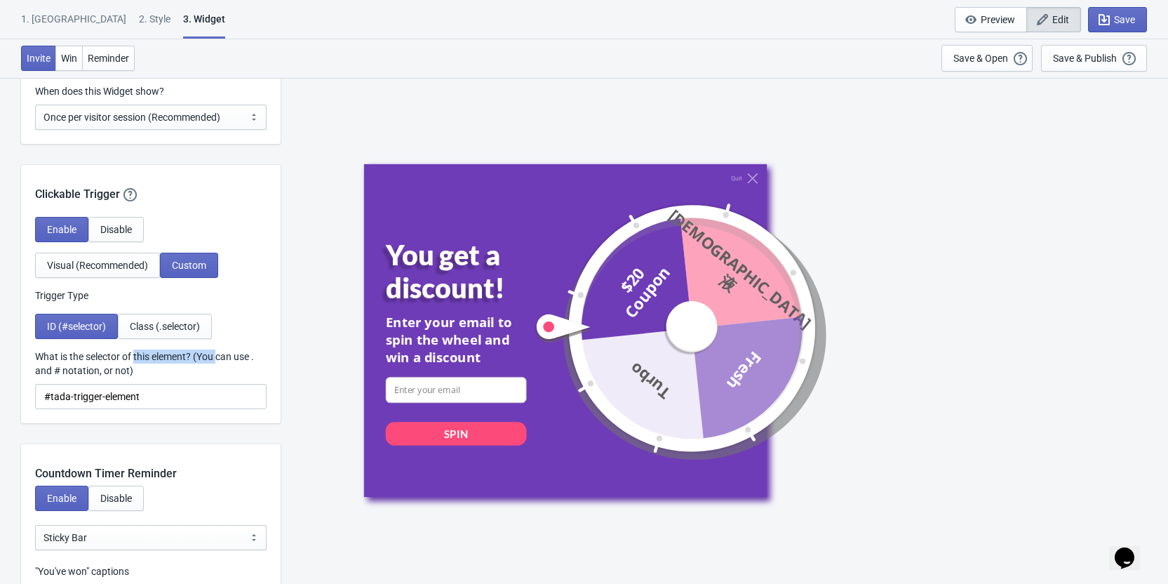
drag, startPoint x: 211, startPoint y: 357, endPoint x: 137, endPoint y: 357, distance: 74.3
click at [137, 357] on label "What is the selector of this element? (You can use . and # notation, or not)" at bounding box center [150, 363] width 231 height 28
click at [135, 358] on label "What is the selector of this element? (You can use . and # notation, or not)" at bounding box center [150, 363] width 231 height 28
click at [135, 384] on input "#tada-trigger-element" at bounding box center [150, 396] width 231 height 25
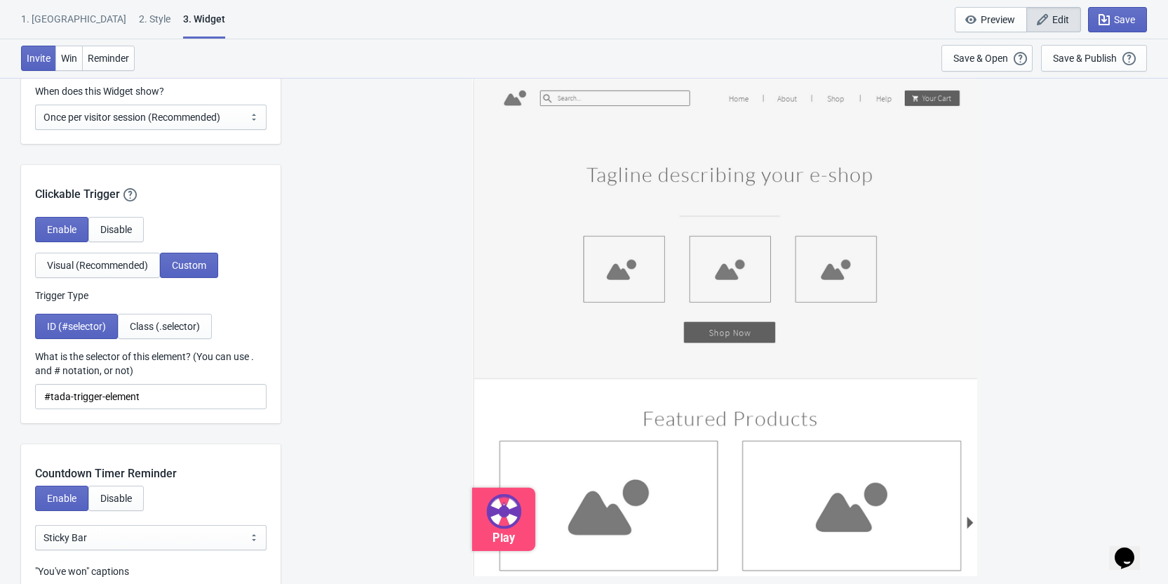
click at [347, 350] on div "Play" at bounding box center [724, 330] width 873 height 506
